Goal: Information Seeking & Learning: Find specific fact

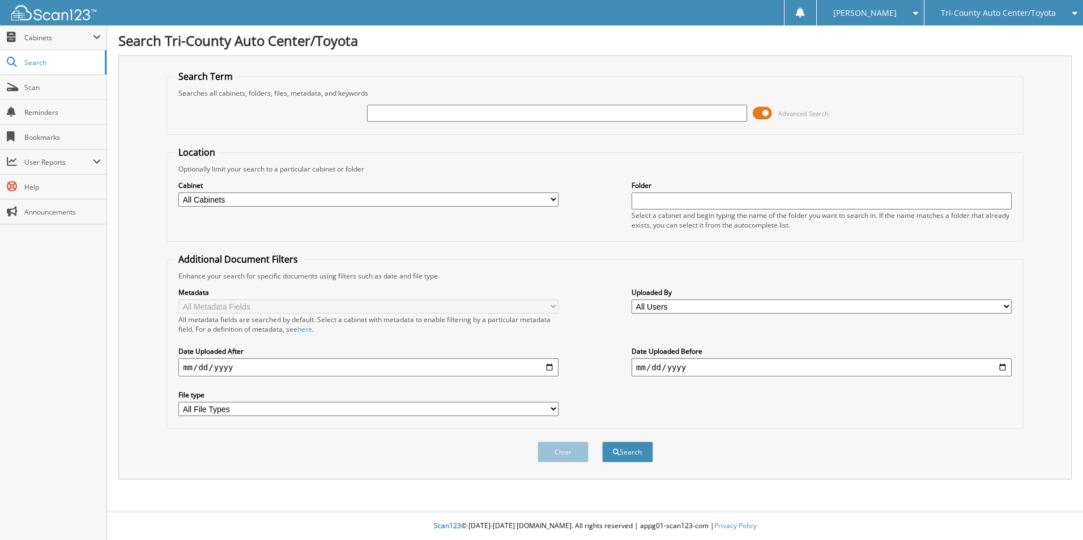
click at [518, 112] on input "text" at bounding box center [557, 113] width 380 height 17
type input "015034"
click at [602, 442] on button "Search" at bounding box center [627, 452] width 51 height 21
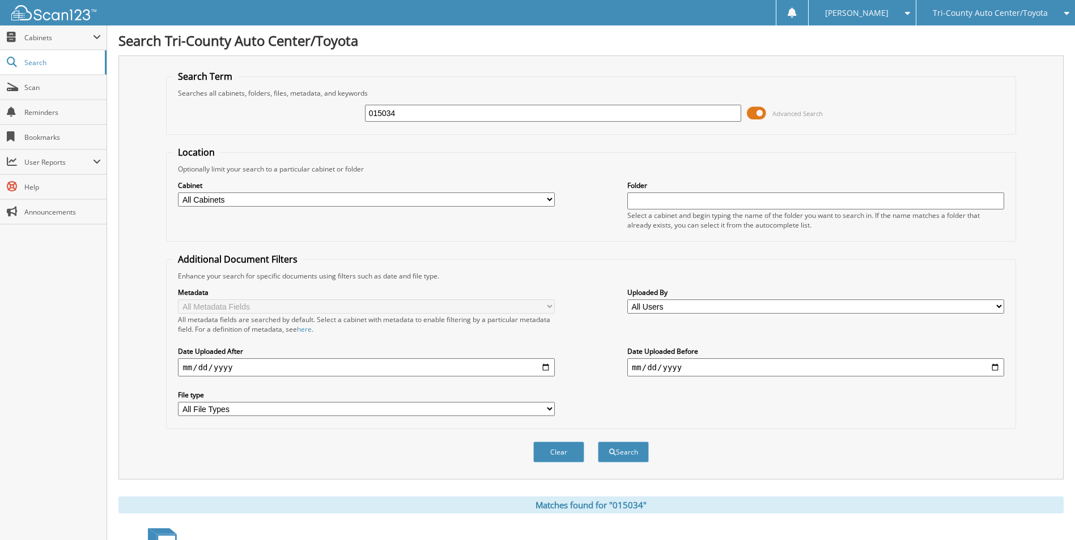
click at [770, 113] on span "Advanced Search" at bounding box center [785, 113] width 76 height 17
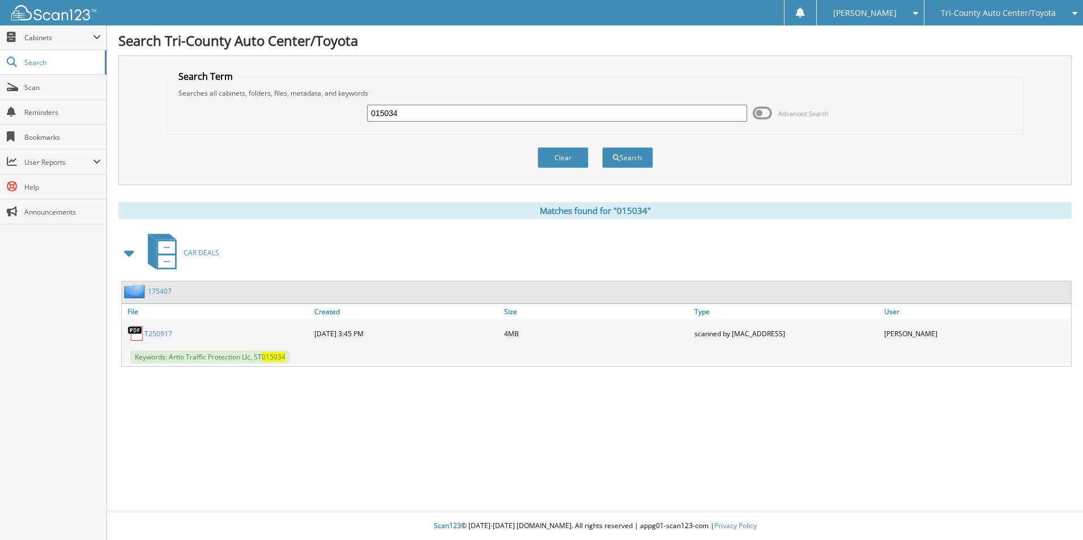
click at [164, 334] on link "T250917" at bounding box center [158, 334] width 28 height 10
drag, startPoint x: 410, startPoint y: 113, endPoint x: 248, endPoint y: 122, distance: 161.7
click at [248, 122] on div "015034 Advanced Search" at bounding box center [595, 113] width 845 height 31
type input "016194"
click at [602, 147] on button "Search" at bounding box center [627, 157] width 51 height 21
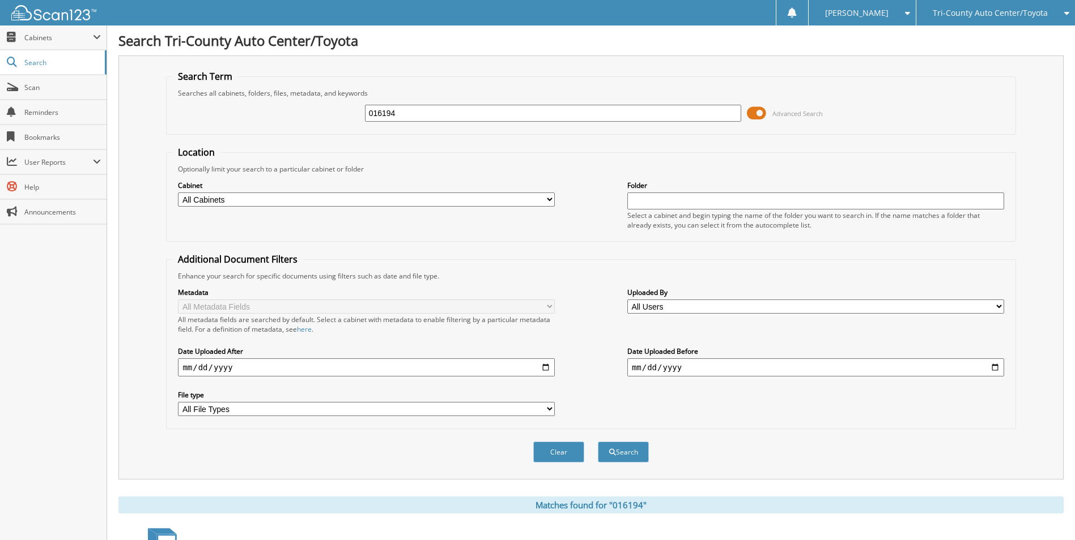
click at [763, 111] on span at bounding box center [756, 113] width 19 height 17
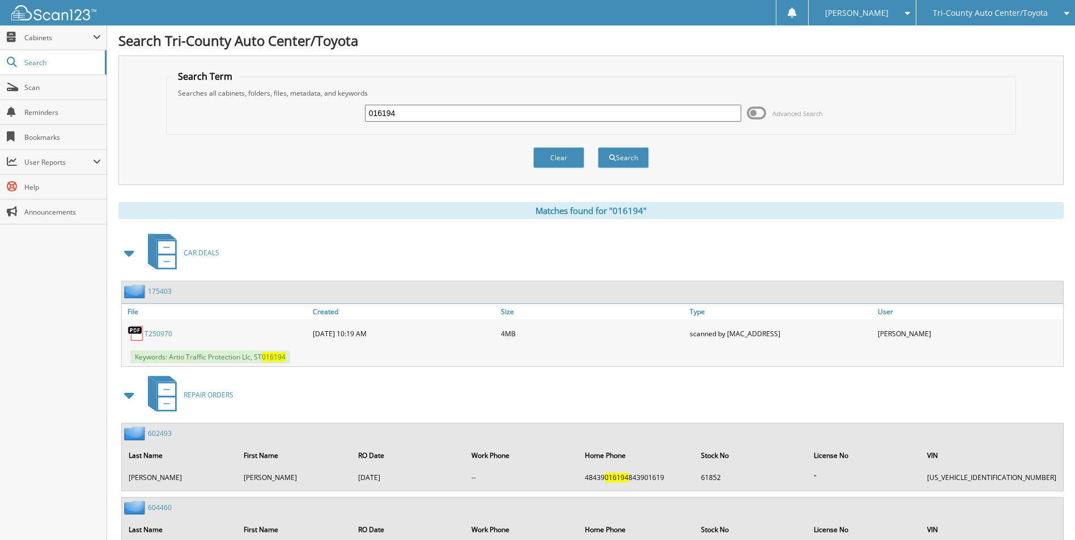
click at [155, 337] on link "T250970" at bounding box center [158, 334] width 28 height 10
drag, startPoint x: 531, startPoint y: 118, endPoint x: 197, endPoint y: 135, distance: 335.3
click at [197, 135] on form "Search Term Searches all cabinets, folders, files, metadata, and keywords 01619…" at bounding box center [590, 125] width 849 height 110
type input "015028"
click at [598, 147] on button "Search" at bounding box center [623, 157] width 51 height 21
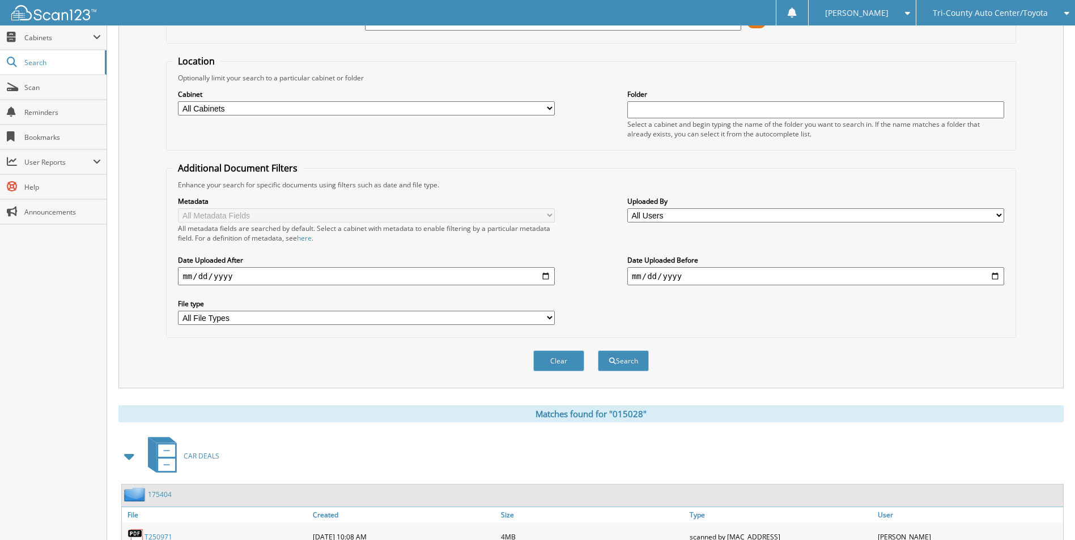
scroll to position [340, 0]
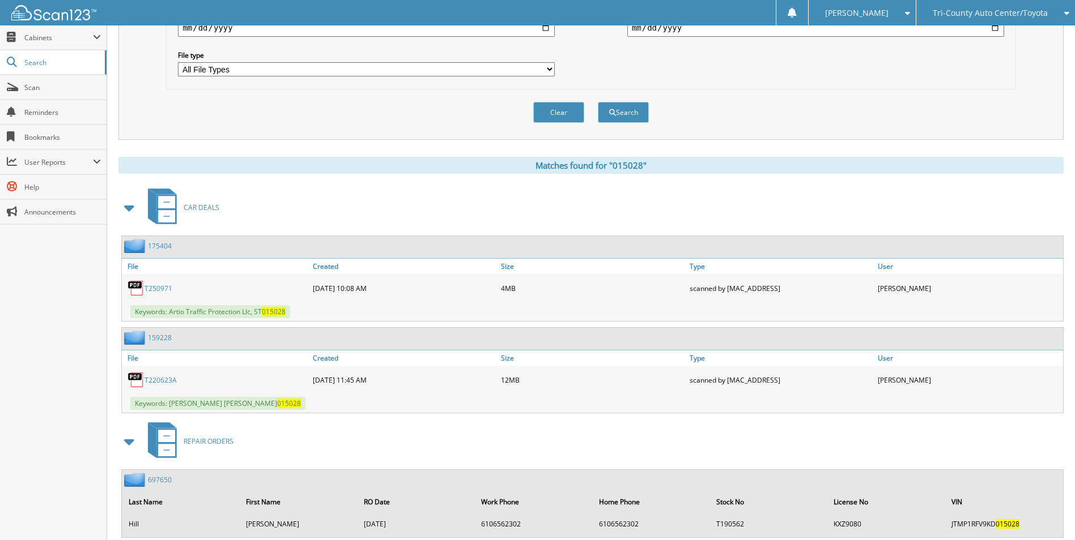
click at [150, 287] on link "T250971" at bounding box center [158, 289] width 28 height 10
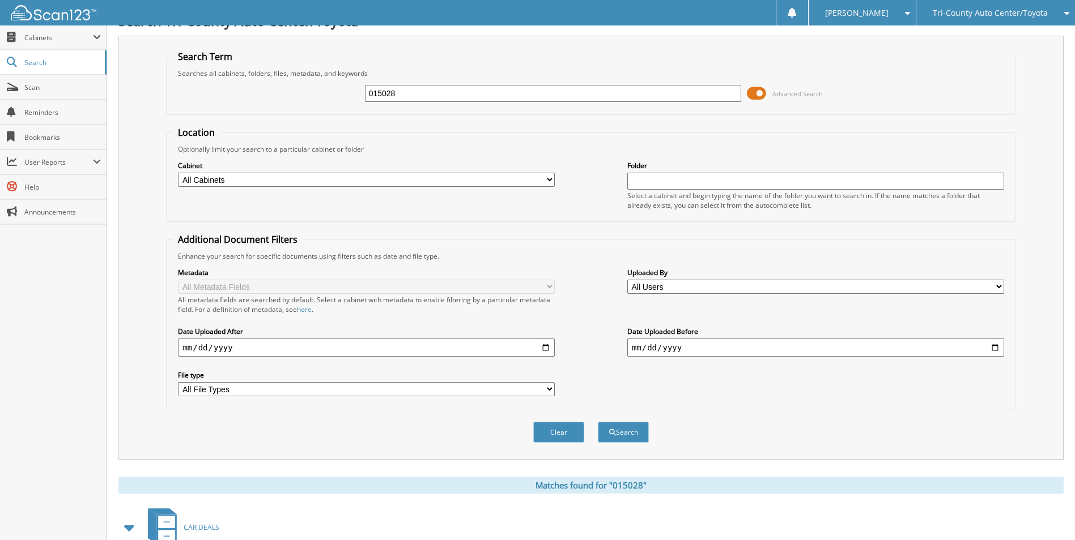
scroll to position [0, 0]
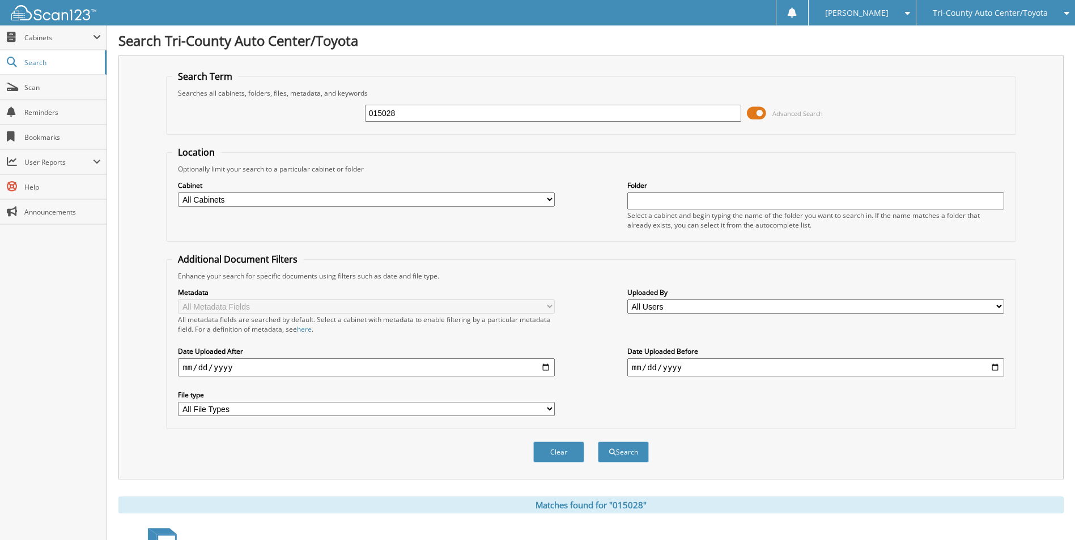
drag, startPoint x: 405, startPoint y: 116, endPoint x: 254, endPoint y: 146, distance: 153.1
click at [254, 146] on form "Search Term Searches all cabinets, folders, files, metadata, and keywords 01502…" at bounding box center [590, 272] width 849 height 405
type input "015318"
click at [598, 442] on button "Search" at bounding box center [623, 452] width 51 height 21
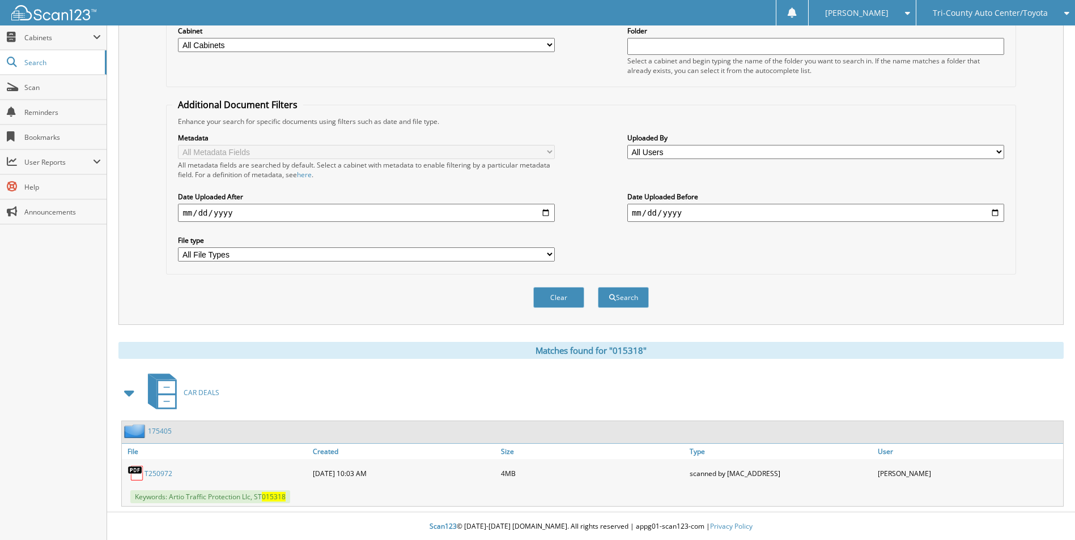
scroll to position [156, 0]
click at [153, 471] on link "T250972" at bounding box center [158, 474] width 28 height 10
